Goal: Navigation & Orientation: Find specific page/section

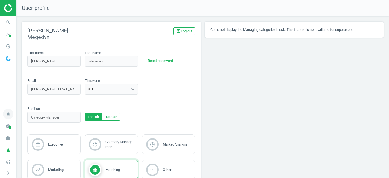
click at [9, 114] on icon "notifications" at bounding box center [8, 114] width 10 height 10
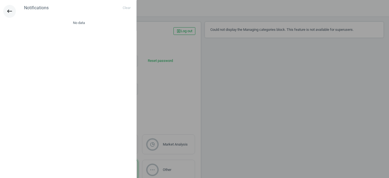
click at [9, 11] on icon "keyboard_backspace" at bounding box center [9, 11] width 7 height 7
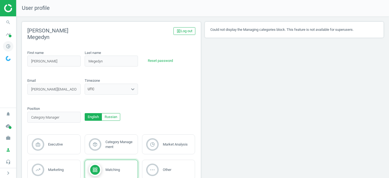
click at [8, 48] on icon "pie_chart_outlined" at bounding box center [8, 46] width 10 height 10
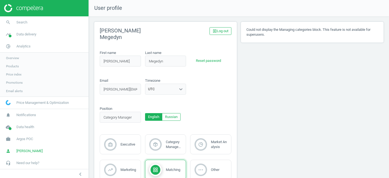
click at [14, 66] on span "Products" at bounding box center [12, 66] width 13 height 4
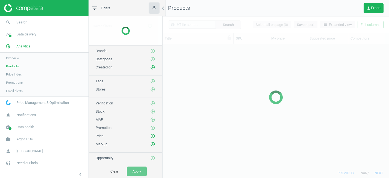
scroll to position [124, 226]
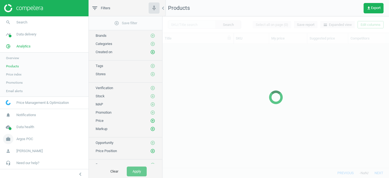
click at [21, 139] on span "Argos POC" at bounding box center [24, 139] width 17 height 5
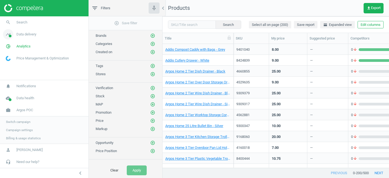
click at [27, 35] on span "Data delivery" at bounding box center [26, 34] width 20 height 5
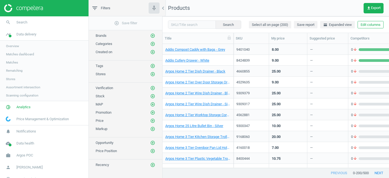
click at [16, 63] on span "Matches" at bounding box center [12, 62] width 12 height 4
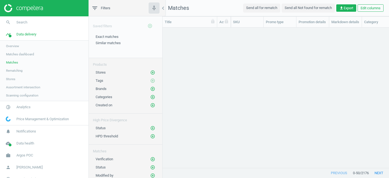
scroll to position [140, 226]
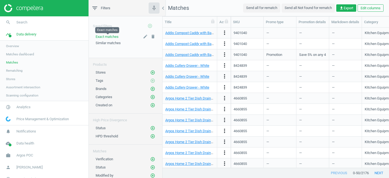
click at [106, 36] on span "Exact matches" at bounding box center [107, 37] width 23 height 4
click at [25, 156] on span "Argos POC" at bounding box center [24, 155] width 17 height 5
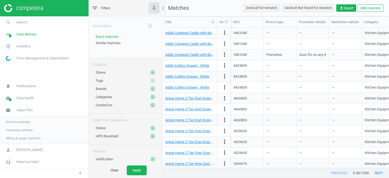
click at [21, 122] on span "Switch campaign" at bounding box center [18, 122] width 24 height 4
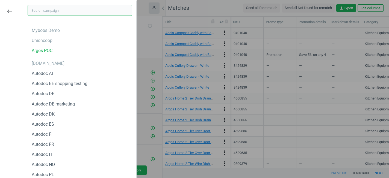
click at [49, 10] on input "text" at bounding box center [80, 10] width 105 height 11
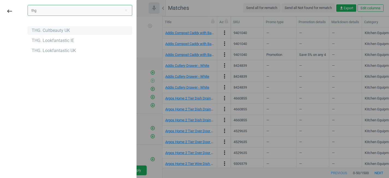
type input "thg"
click at [50, 31] on div "THG. Cultbeauty UK" at bounding box center [51, 31] width 38 height 6
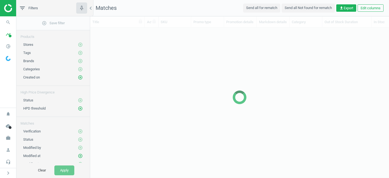
scroll to position [140, 299]
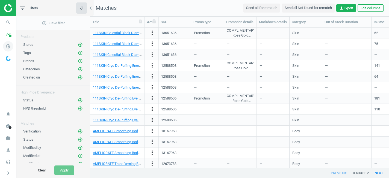
click at [7, 48] on icon "pie_chart_outlined" at bounding box center [8, 46] width 10 height 10
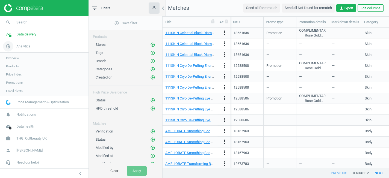
scroll to position [0, 0]
click at [14, 66] on span "Products" at bounding box center [12, 66] width 13 height 4
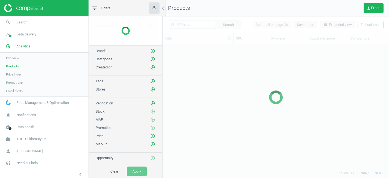
scroll to position [124, 226]
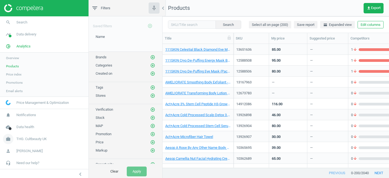
click at [32, 140] on span "THG. Cultbeauty UK" at bounding box center [31, 139] width 30 height 5
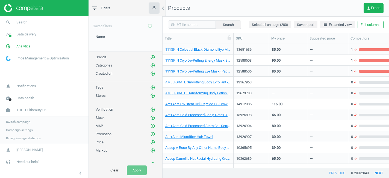
click at [26, 121] on span "Switch campaign" at bounding box center [18, 122] width 24 height 4
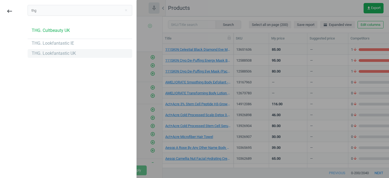
type input "thg"
click at [70, 54] on div "THG. Lookfantastic UK" at bounding box center [54, 54] width 44 height 6
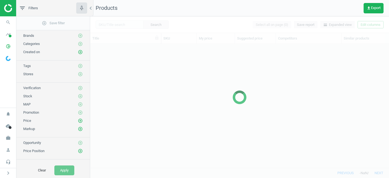
scroll to position [124, 299]
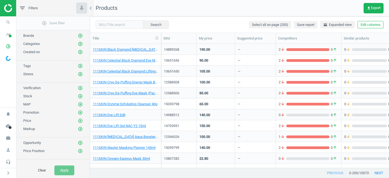
click at [28, 74] on span "Stores" at bounding box center [28, 74] width 10 height 4
click at [8, 45] on icon "pie_chart_outlined" at bounding box center [8, 46] width 10 height 10
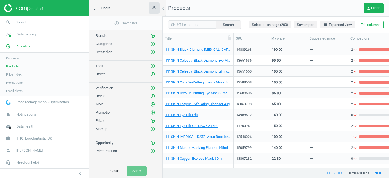
scroll to position [0, 0]
click at [28, 37] on span "Data delivery" at bounding box center [26, 34] width 20 height 5
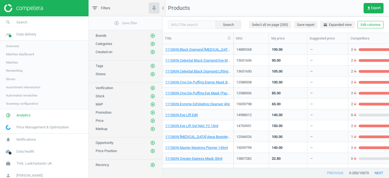
click at [11, 80] on span "Stores" at bounding box center [10, 79] width 9 height 4
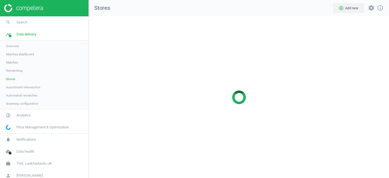
scroll to position [162, 301]
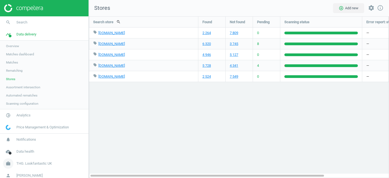
click at [30, 164] on span "THG. Lookfantastic UK" at bounding box center [34, 163] width 36 height 5
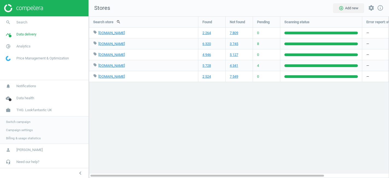
click at [21, 123] on span "Switch campaign" at bounding box center [18, 122] width 24 height 4
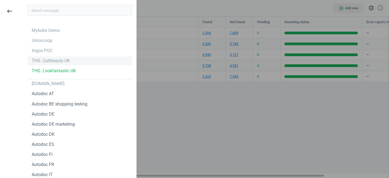
click at [45, 58] on div "THG. Cultbeauty UK" at bounding box center [51, 61] width 38 height 6
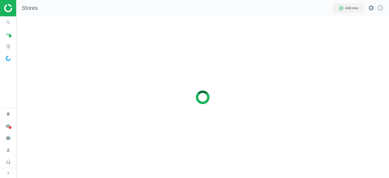
scroll to position [162, 373]
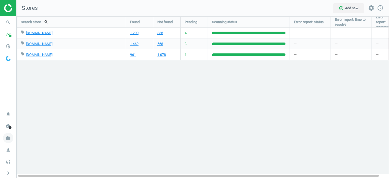
click at [8, 141] on icon "work" at bounding box center [8, 138] width 10 height 10
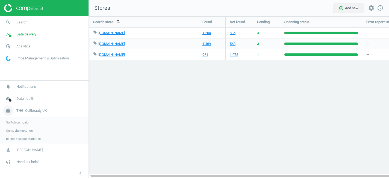
scroll to position [162, 301]
click at [20, 122] on span "Switch campaign" at bounding box center [18, 122] width 24 height 4
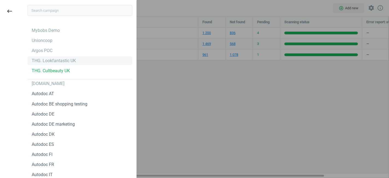
click at [42, 61] on div "THG. Lookfantastic UK" at bounding box center [54, 61] width 44 height 6
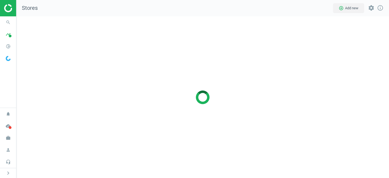
scroll to position [162, 373]
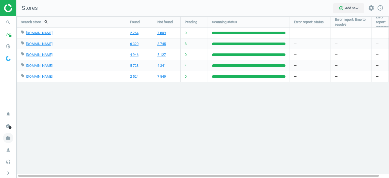
click at [8, 137] on icon "work" at bounding box center [8, 138] width 10 height 10
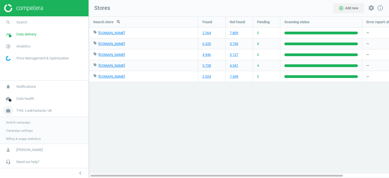
scroll to position [3, 3]
click at [15, 122] on span "Switch campaign" at bounding box center [18, 122] width 24 height 4
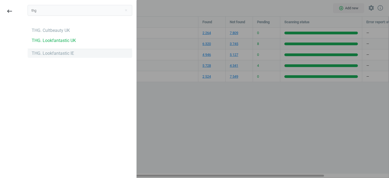
type input "thg"
click at [58, 56] on div "THG. Lookfantastic IE" at bounding box center [53, 54] width 42 height 6
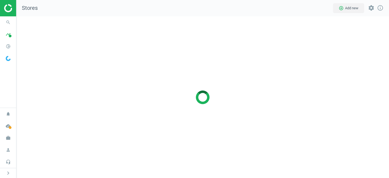
scroll to position [162, 373]
